Goal: Transaction & Acquisition: Purchase product/service

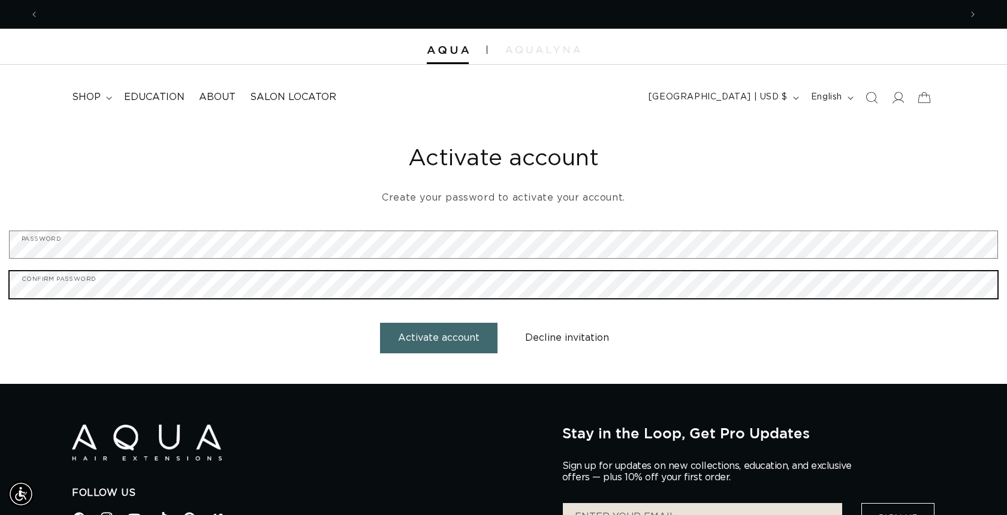
scroll to position [0, 1843]
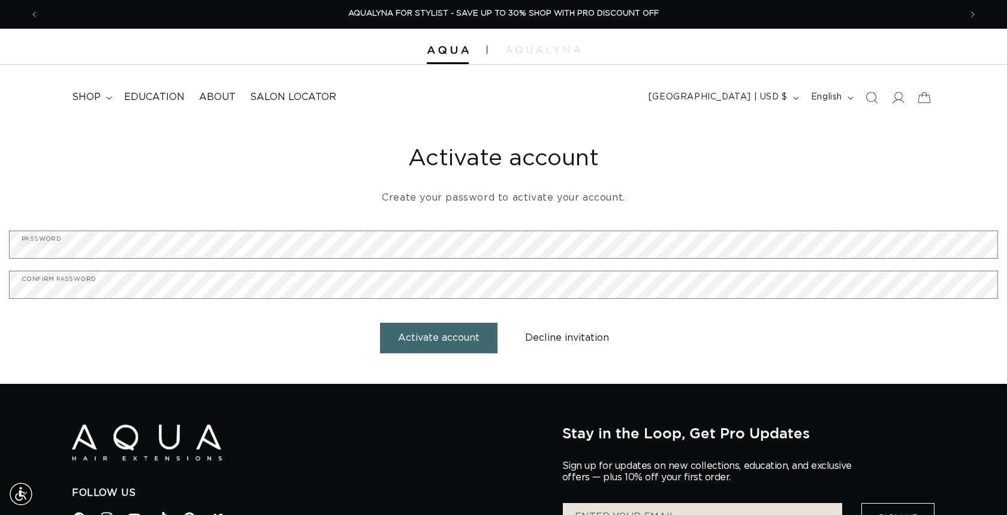
click at [416, 339] on button "Activate account" at bounding box center [438, 338] width 117 height 31
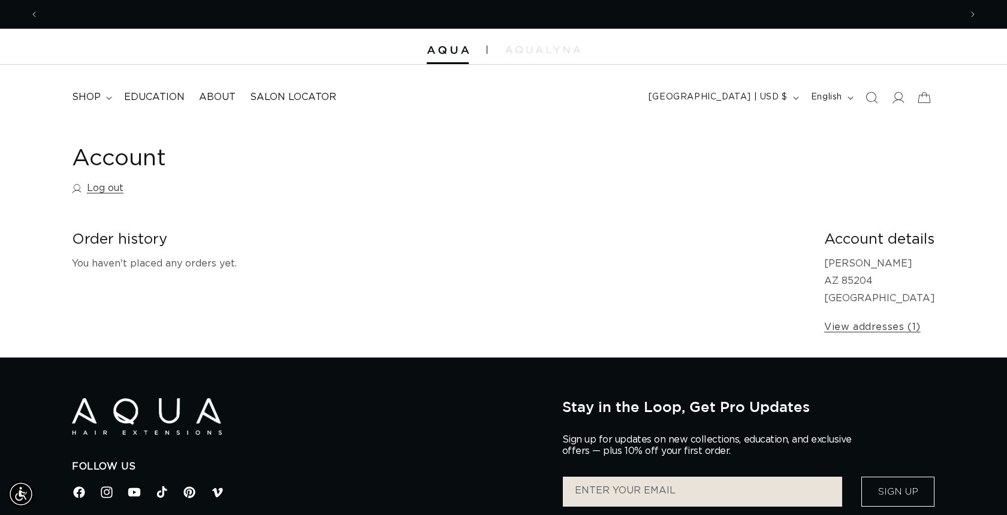
scroll to position [0, 1843]
click at [89, 96] on span "shop" at bounding box center [86, 97] width 29 height 13
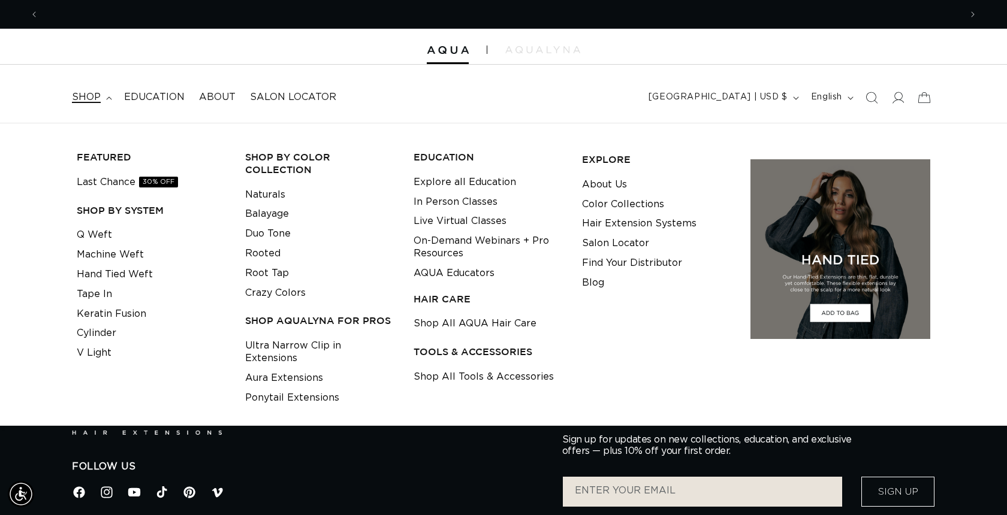
scroll to position [0, 922]
click at [101, 326] on link "Cylinder" at bounding box center [97, 334] width 40 height 20
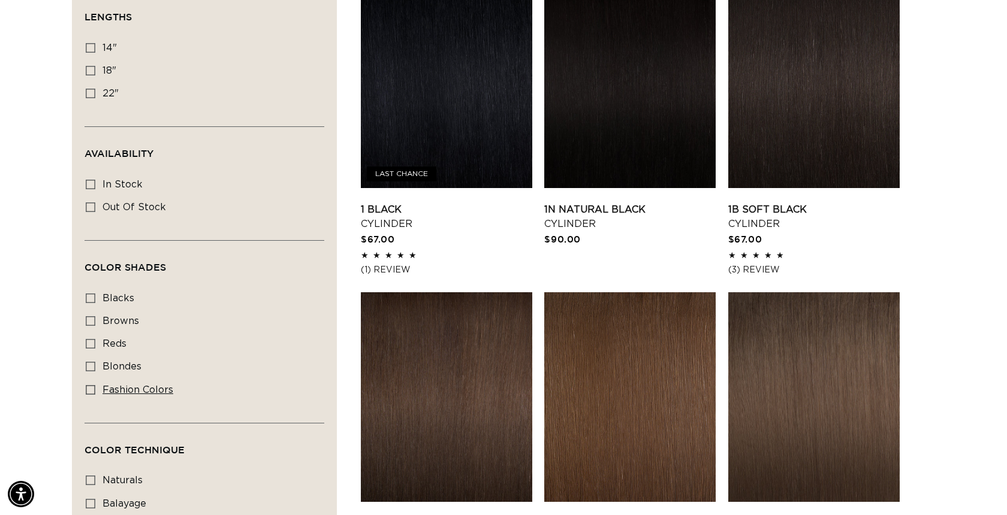
scroll to position [0, 922]
click at [89, 389] on icon at bounding box center [91, 390] width 10 height 10
click at [89, 389] on input "fashion colors fashion colors (8 products)" at bounding box center [91, 390] width 10 height 10
checkbox input "true"
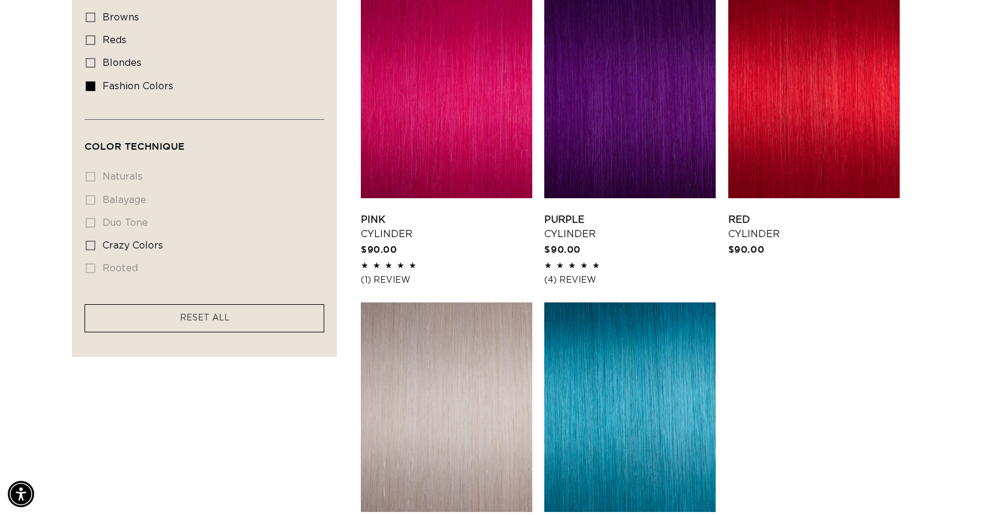
scroll to position [730, 0]
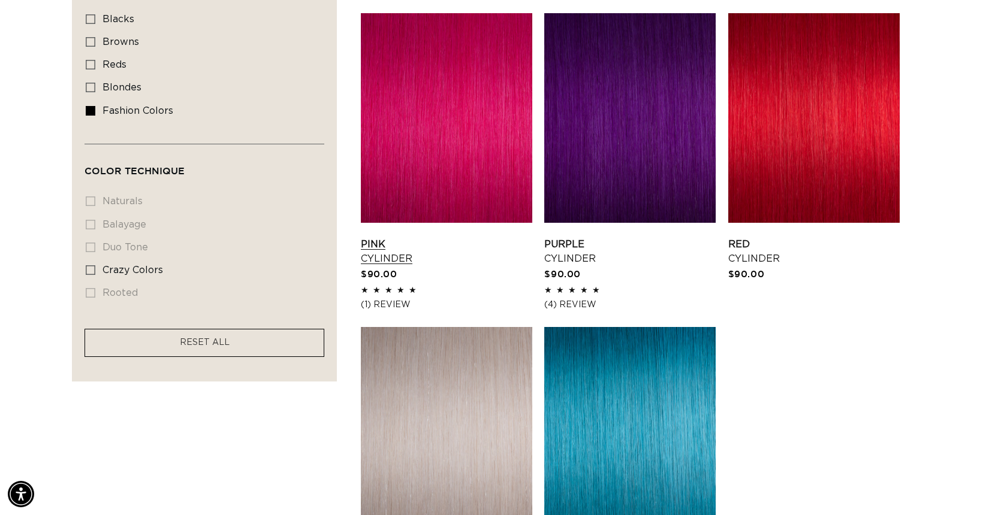
click at [440, 237] on link "Pink Cylinder" at bounding box center [446, 251] width 171 height 29
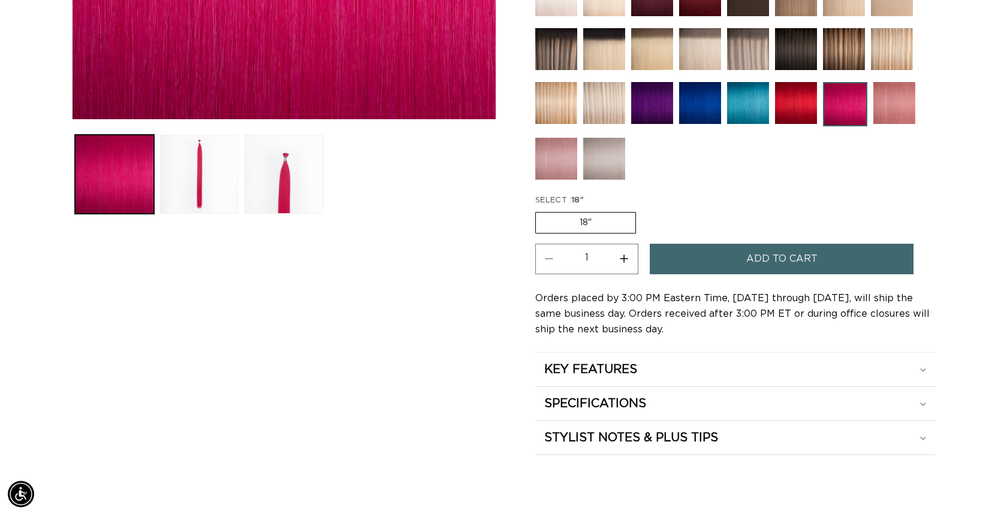
click at [779, 256] on span "Add to cart" at bounding box center [781, 259] width 71 height 31
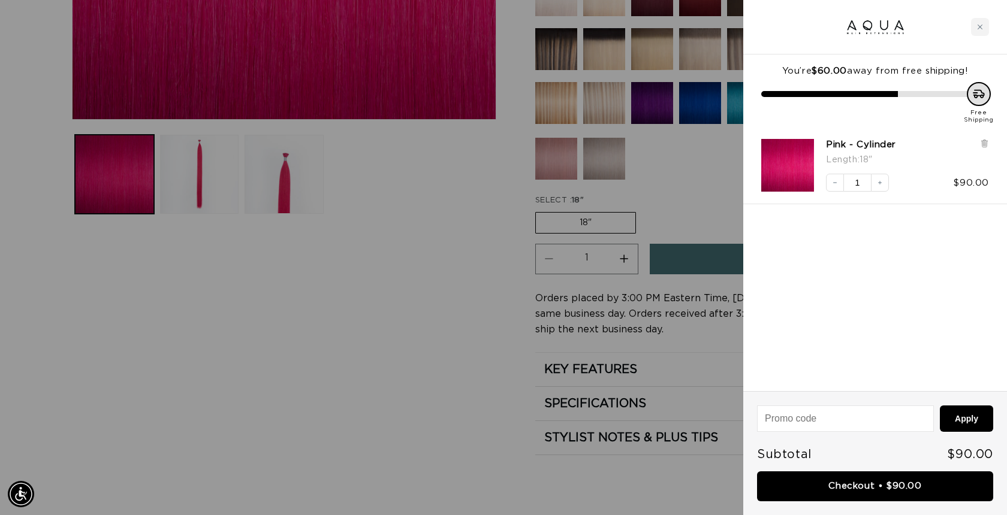
click at [794, 413] on input at bounding box center [845, 418] width 176 height 25
type input "Welcome20"
click at [967, 415] on button "Apply" at bounding box center [966, 419] width 53 height 26
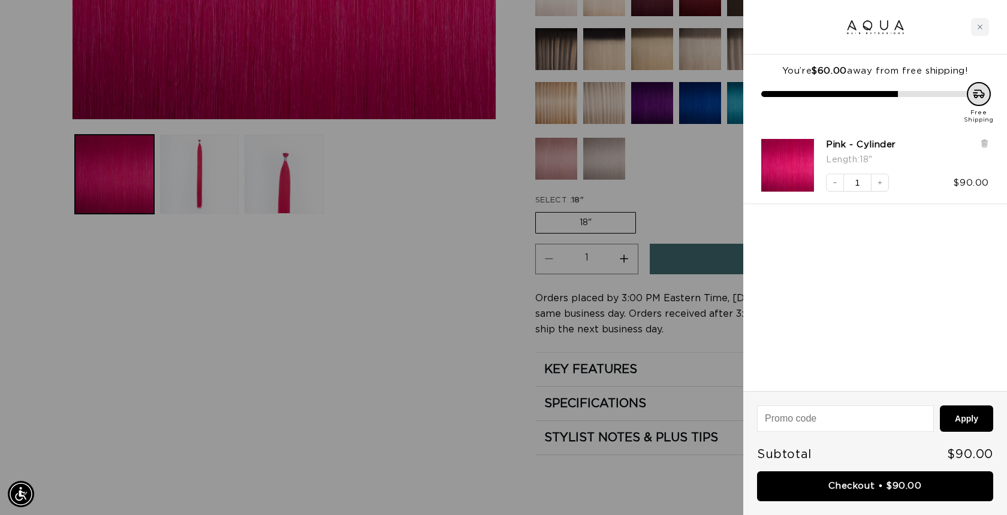
click at [790, 416] on input at bounding box center [845, 418] width 176 height 25
type input "Welcome10"
click at [970, 418] on button "Apply" at bounding box center [966, 419] width 53 height 26
